Goal: Use online tool/utility

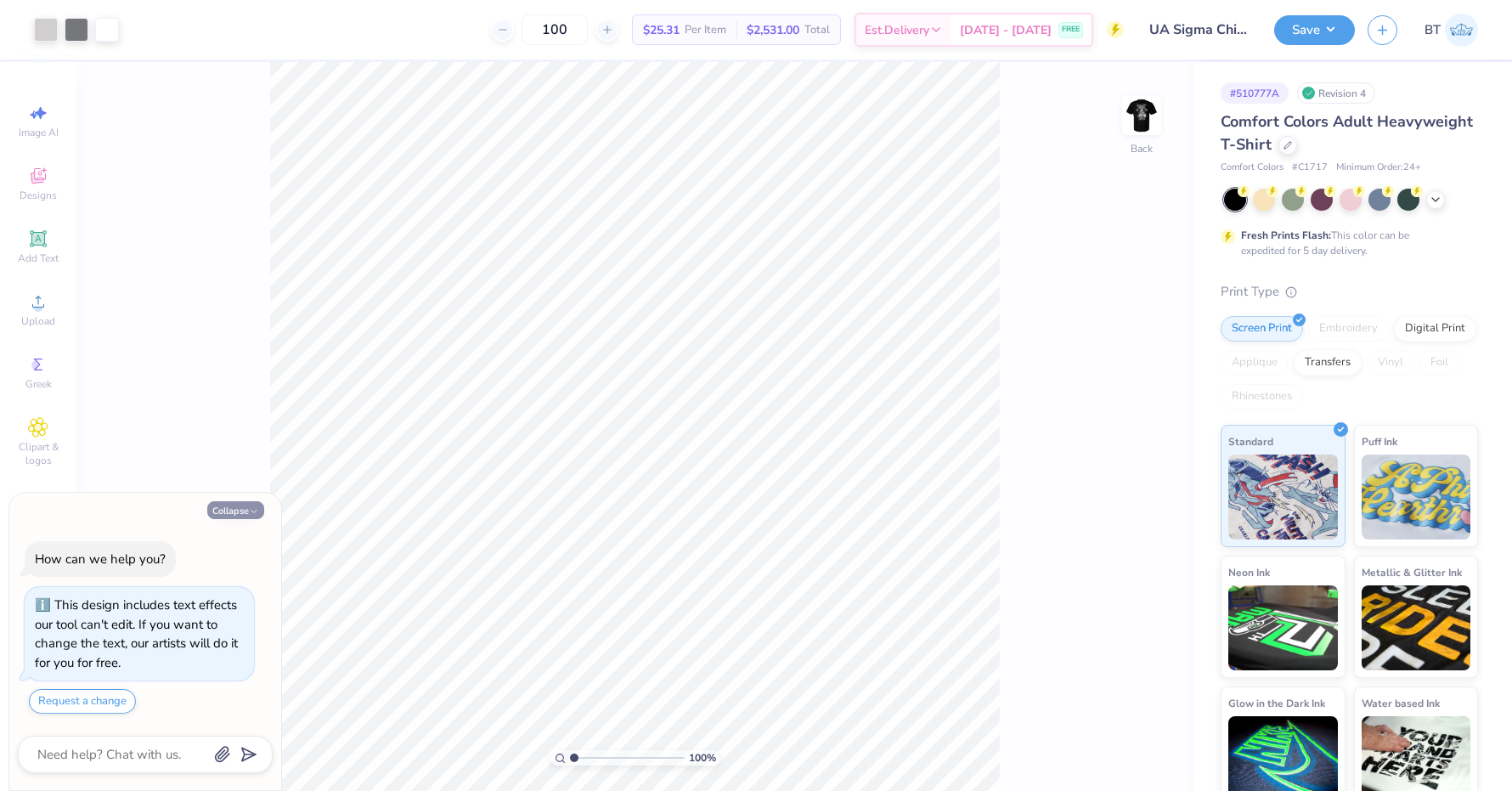
click at [250, 514] on icon "button" at bounding box center [253, 511] width 10 height 10
type textarea "x"
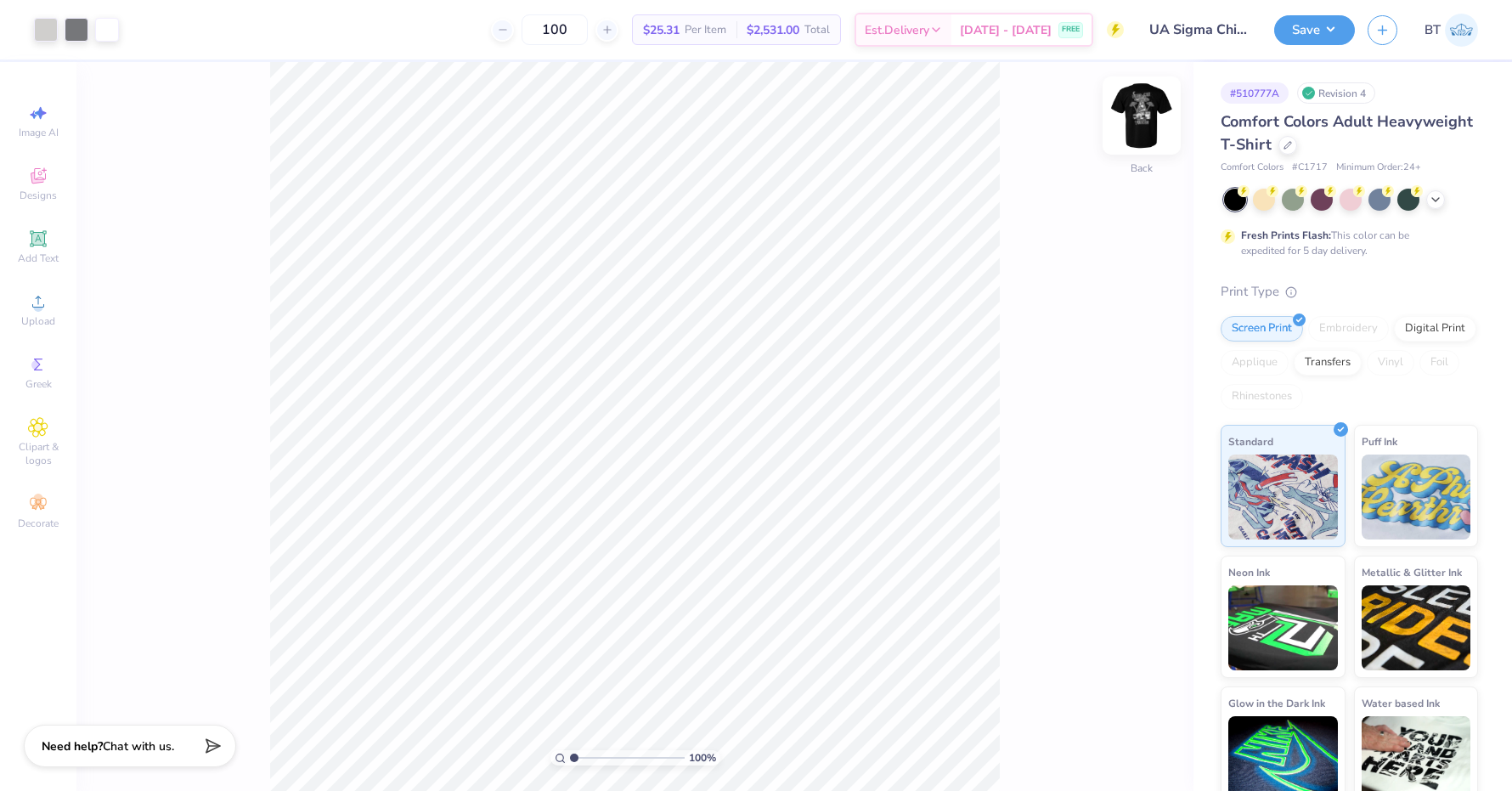
click at [1151, 111] on img at bounding box center [1142, 116] width 68 height 68
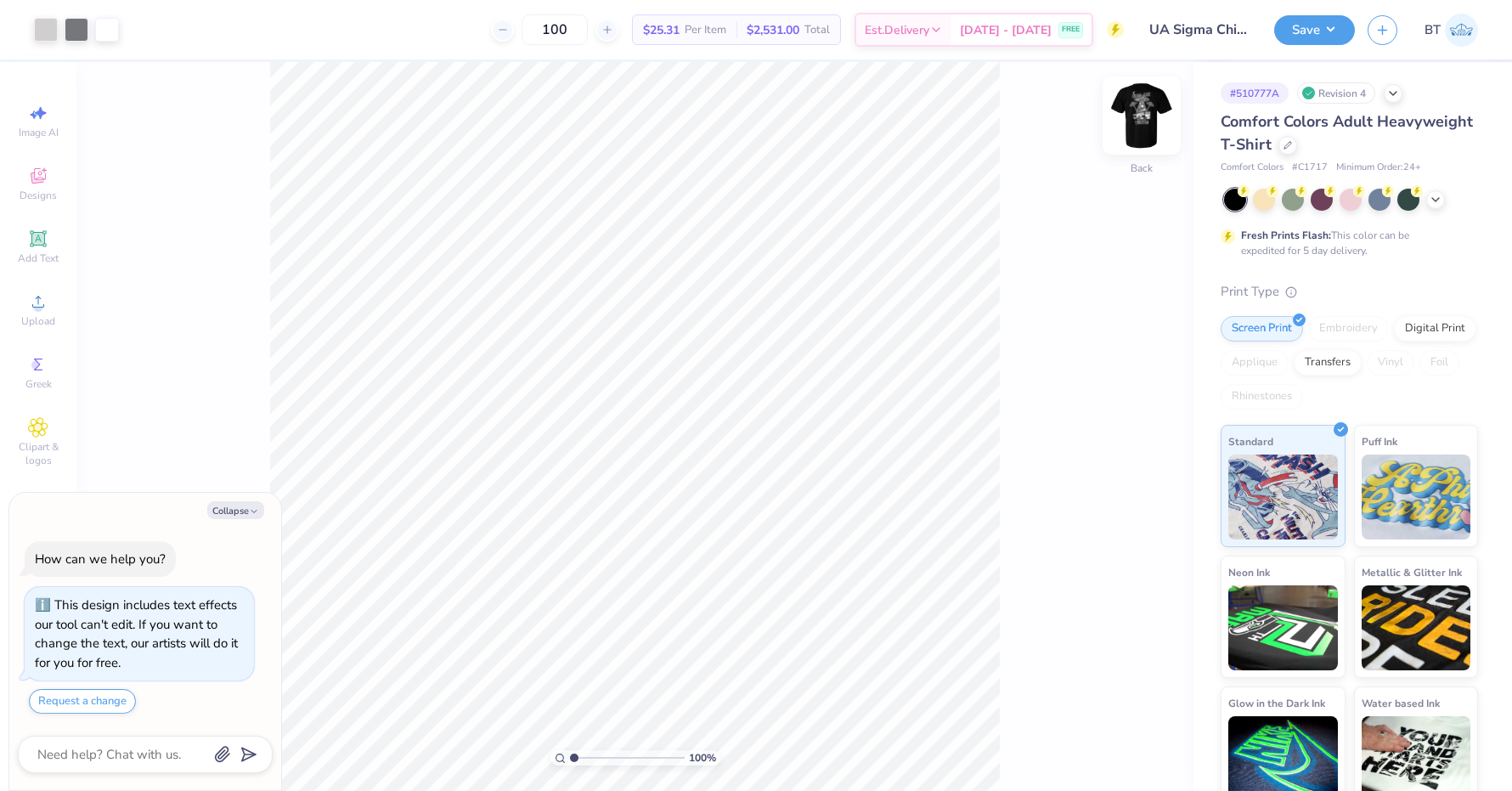
click at [1141, 129] on img at bounding box center [1142, 116] width 68 height 68
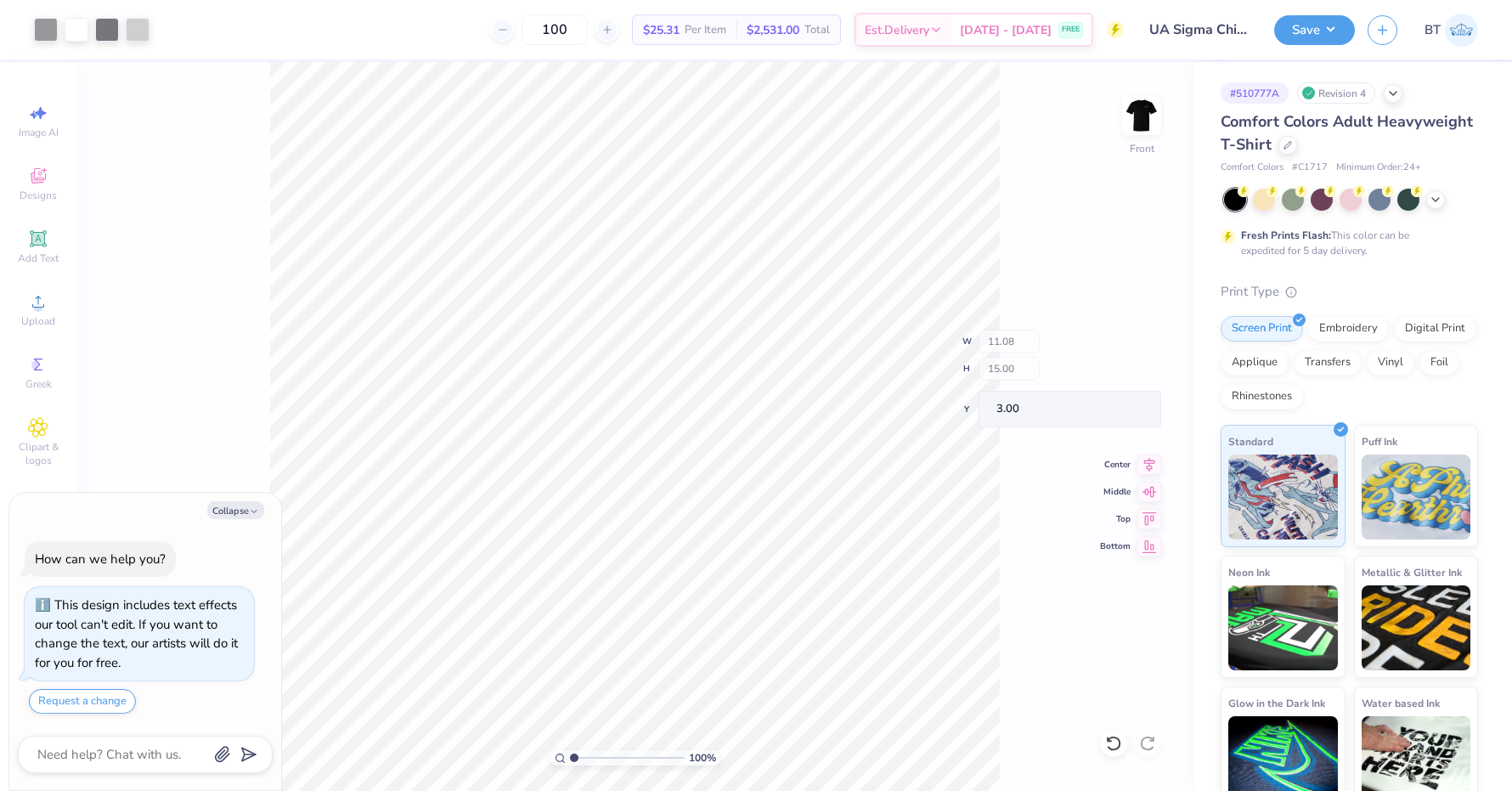
type textarea "x"
type input "0.91"
type input "1.42"
type input "16.32"
type textarea "x"
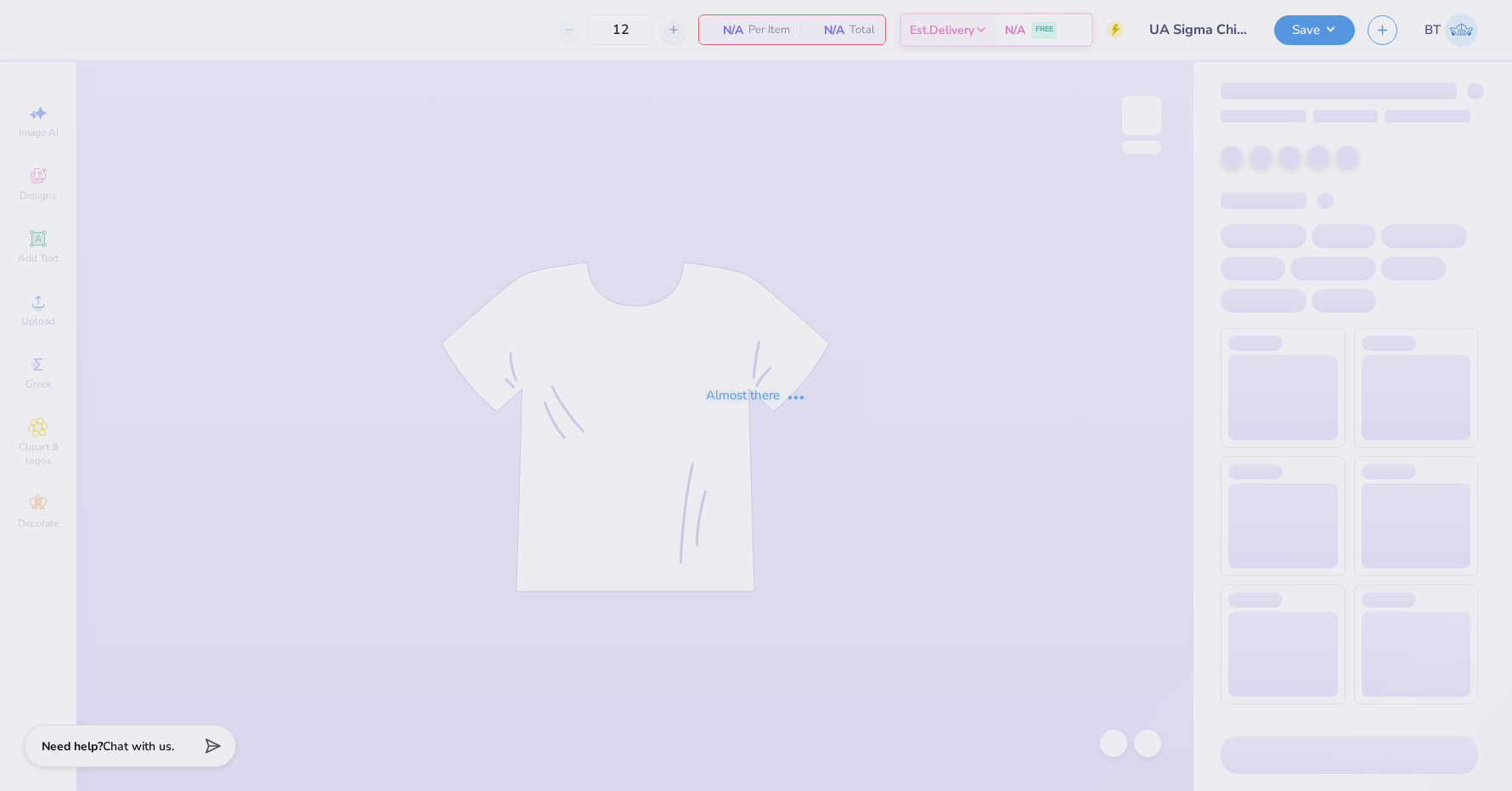
type input "100"
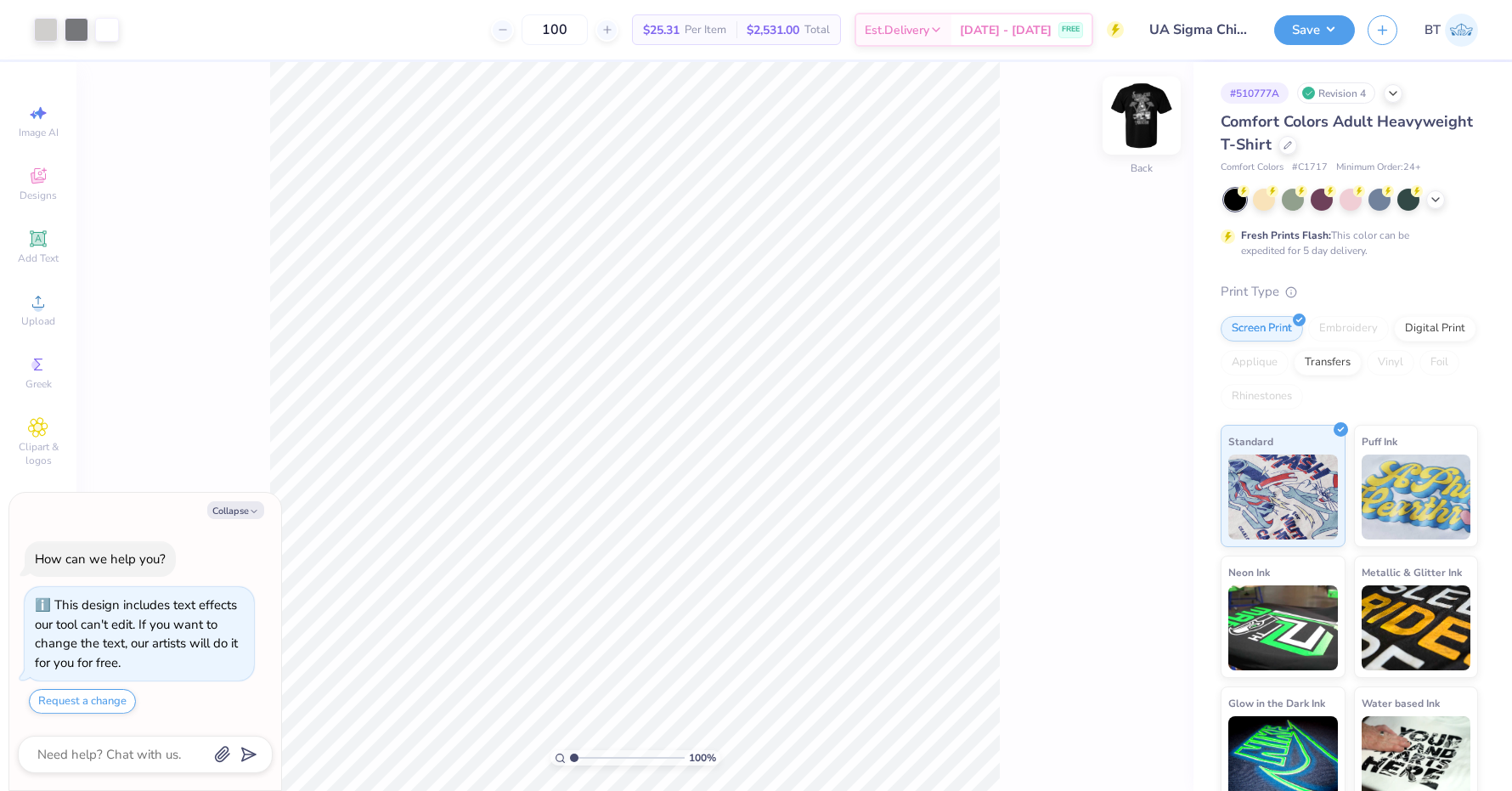
click at [1128, 127] on img at bounding box center [1142, 116] width 68 height 68
type textarea "x"
